Goal: Entertainment & Leisure: Consume media (video, audio)

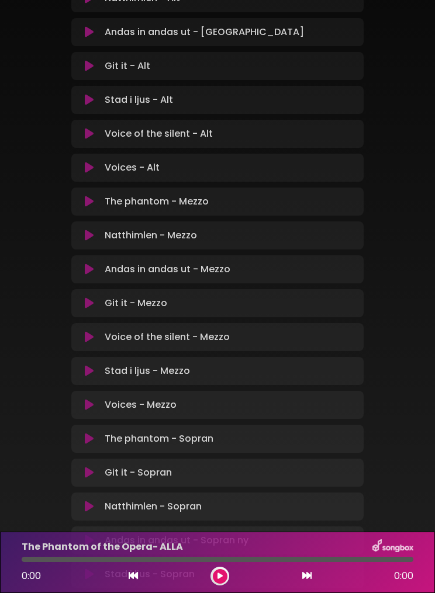
scroll to position [530, 0]
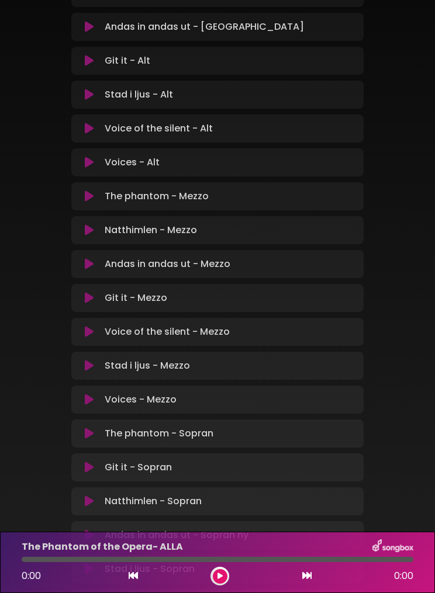
click at [93, 394] on icon at bounding box center [89, 400] width 9 height 12
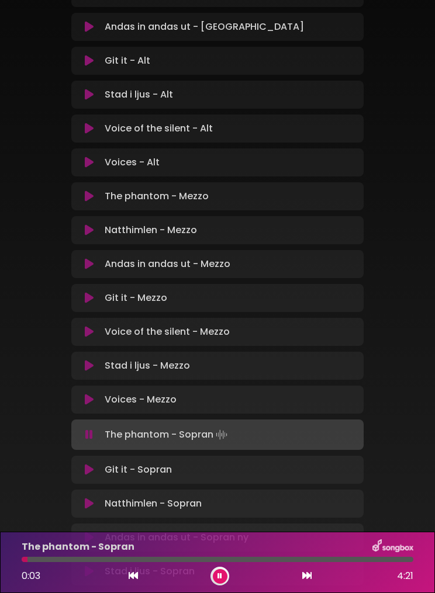
click at [225, 581] on button at bounding box center [220, 576] width 15 height 15
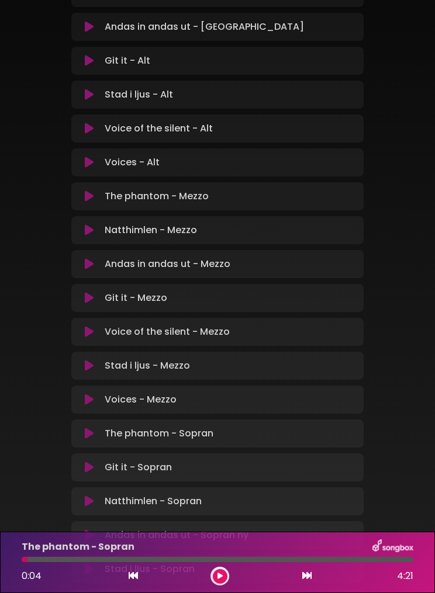
click at [95, 224] on button at bounding box center [89, 230] width 22 height 12
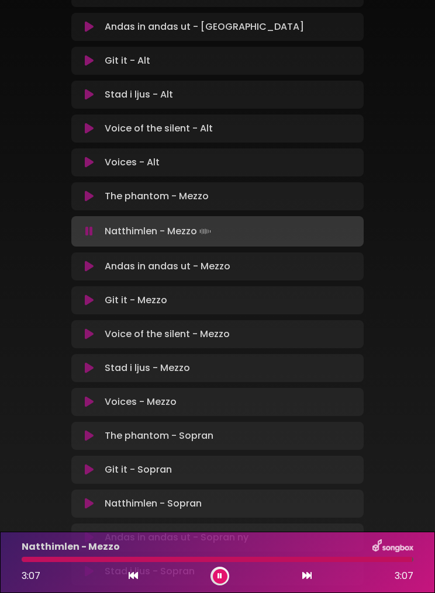
click at [88, 328] on icon at bounding box center [89, 334] width 9 height 12
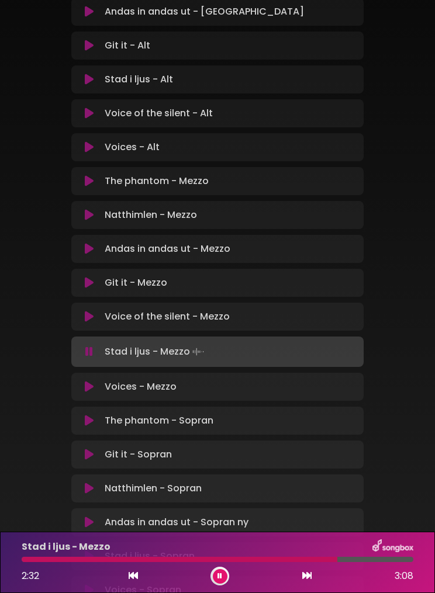
scroll to position [546, 0]
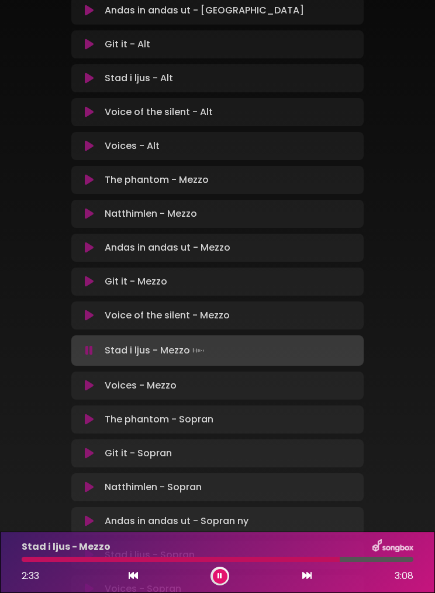
click at [88, 242] on icon at bounding box center [89, 248] width 9 height 12
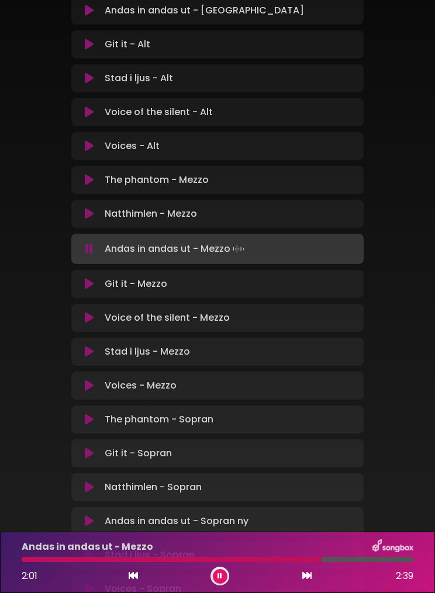
click at [91, 174] on icon at bounding box center [89, 180] width 9 height 12
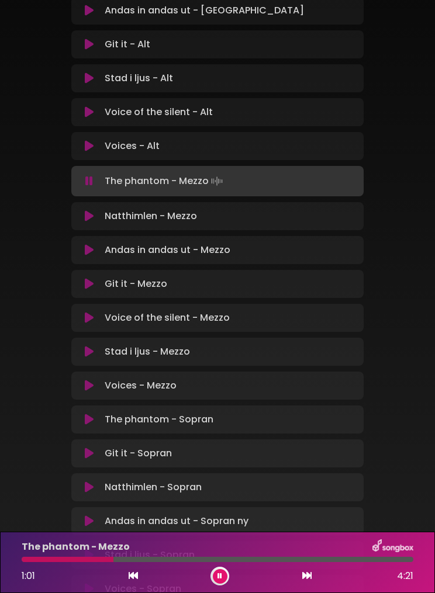
click at [217, 578] on button at bounding box center [220, 576] width 15 height 15
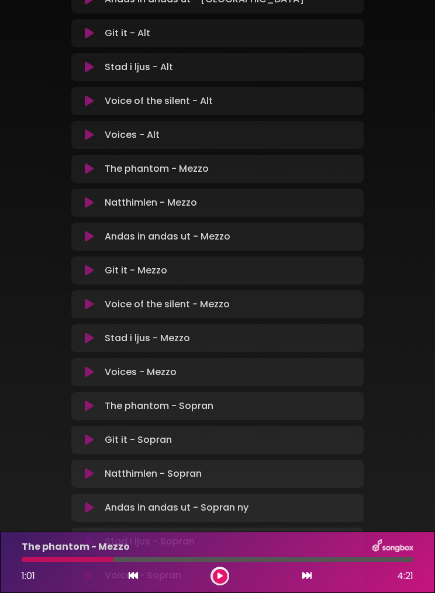
scroll to position [556, 0]
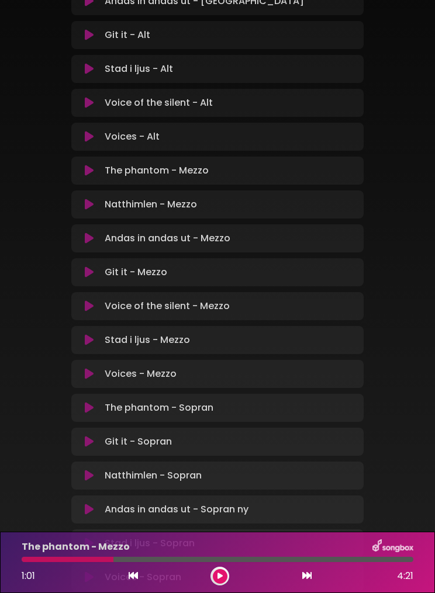
click at [434, 497] on html "× Uppträdande [DATE] 14.00 på Stora Torget Vocal Motion PDF" at bounding box center [217, 296] width 435 height 593
click at [212, 580] on div at bounding box center [219, 576] width 19 height 19
click at [219, 577] on icon at bounding box center [219, 576] width 5 height 7
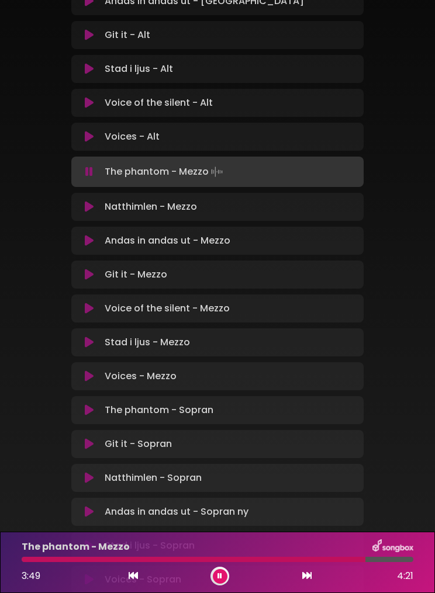
click at [95, 269] on button at bounding box center [89, 275] width 22 height 12
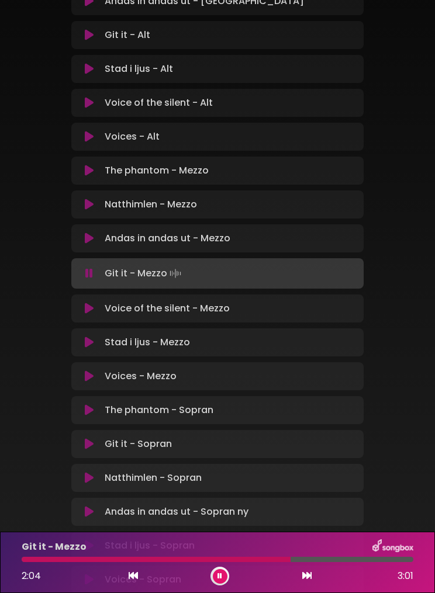
click at [217, 582] on button at bounding box center [220, 576] width 15 height 15
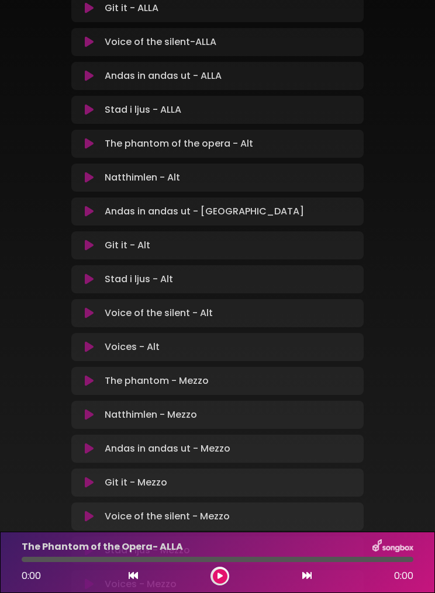
scroll to position [346, 0]
click at [92, 409] on icon at bounding box center [89, 415] width 9 height 12
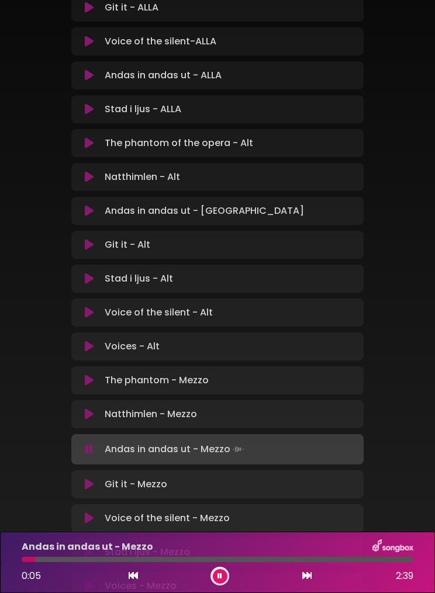
click at [216, 575] on button at bounding box center [220, 576] width 15 height 15
